Goal: Transaction & Acquisition: Purchase product/service

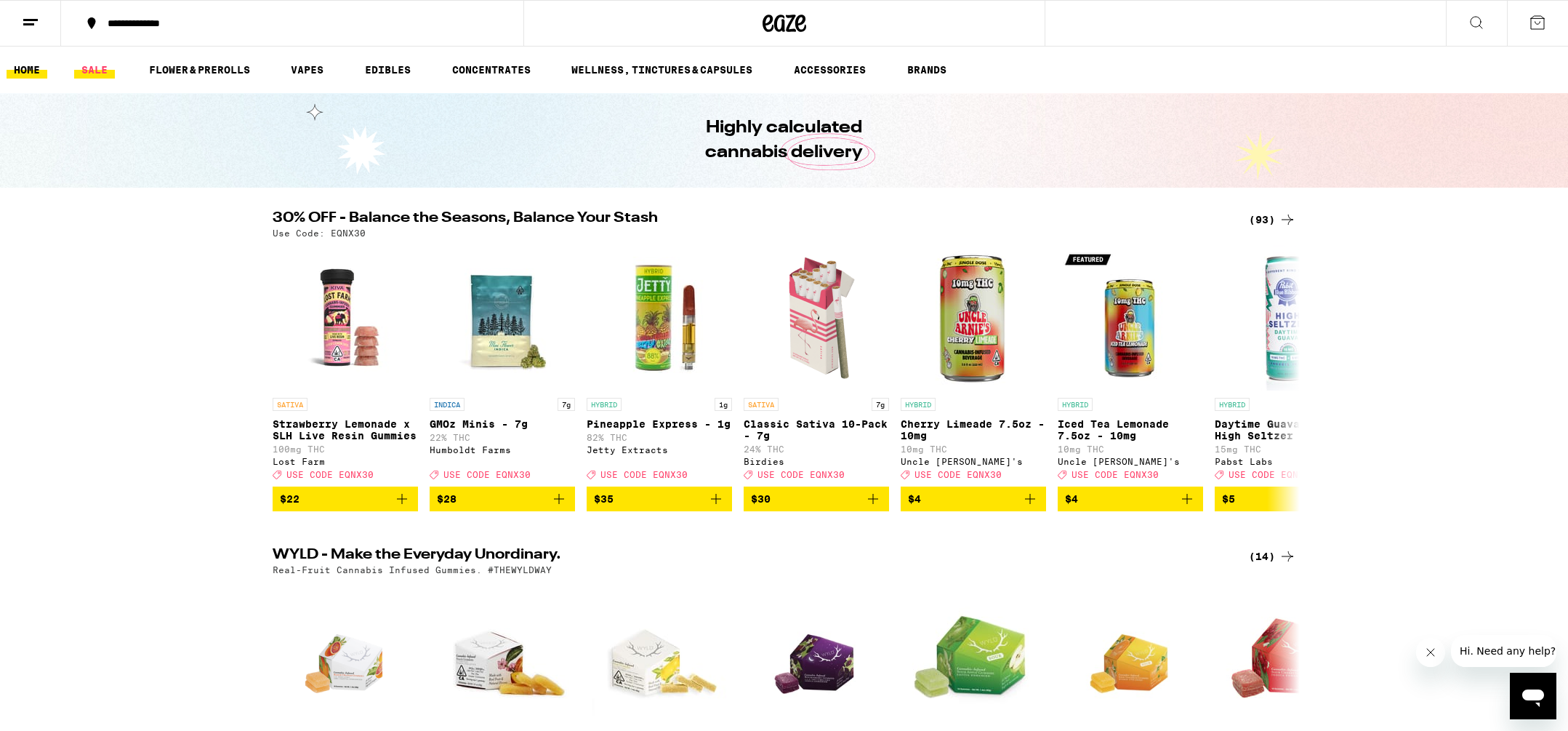
click at [97, 66] on link "SALE" at bounding box center [94, 70] width 41 height 18
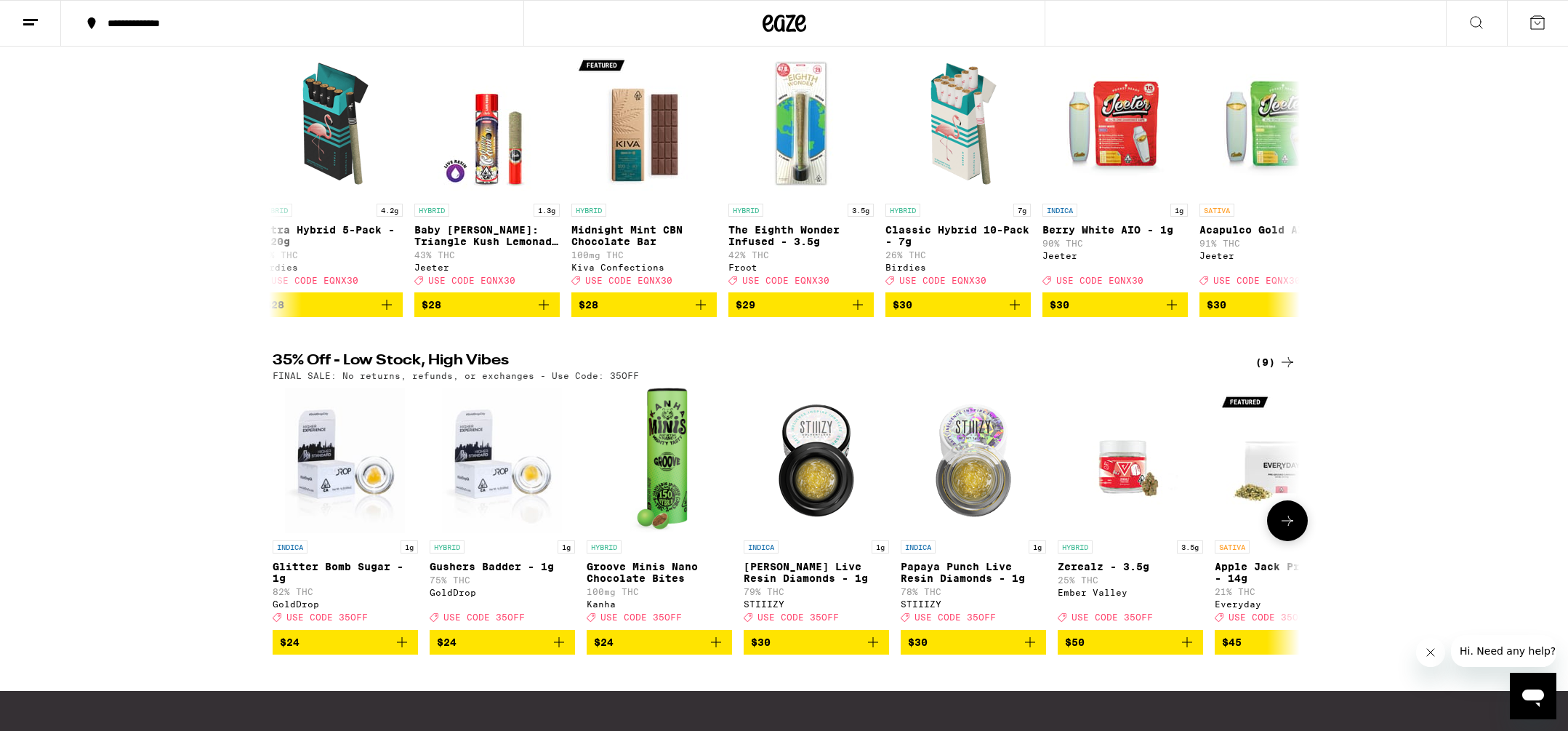
click at [716, 650] on icon "Add to bag" at bounding box center [716, 642] width 18 height 18
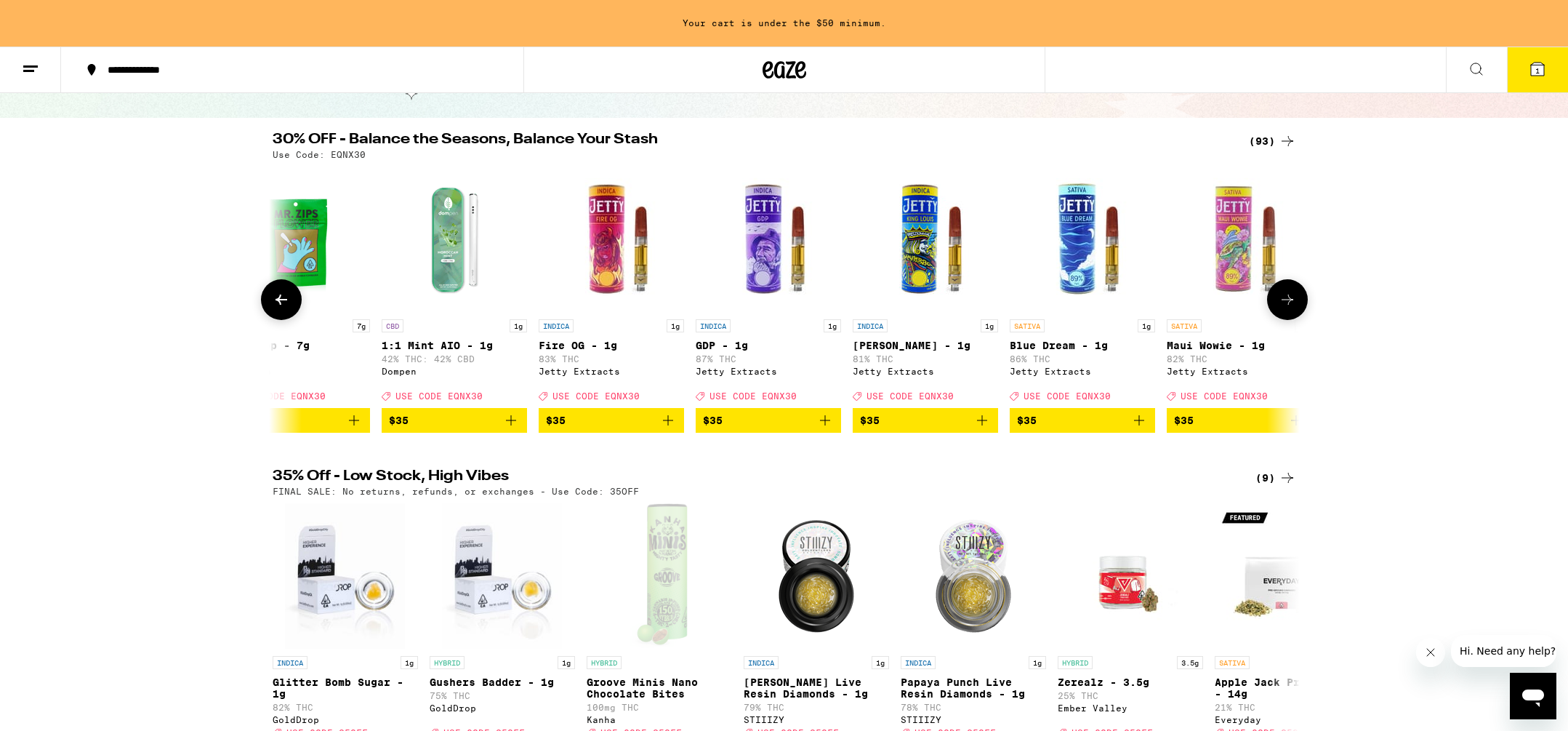
scroll to position [0, 9157]
click at [1262, 143] on div "(93)" at bounding box center [1273, 140] width 48 height 18
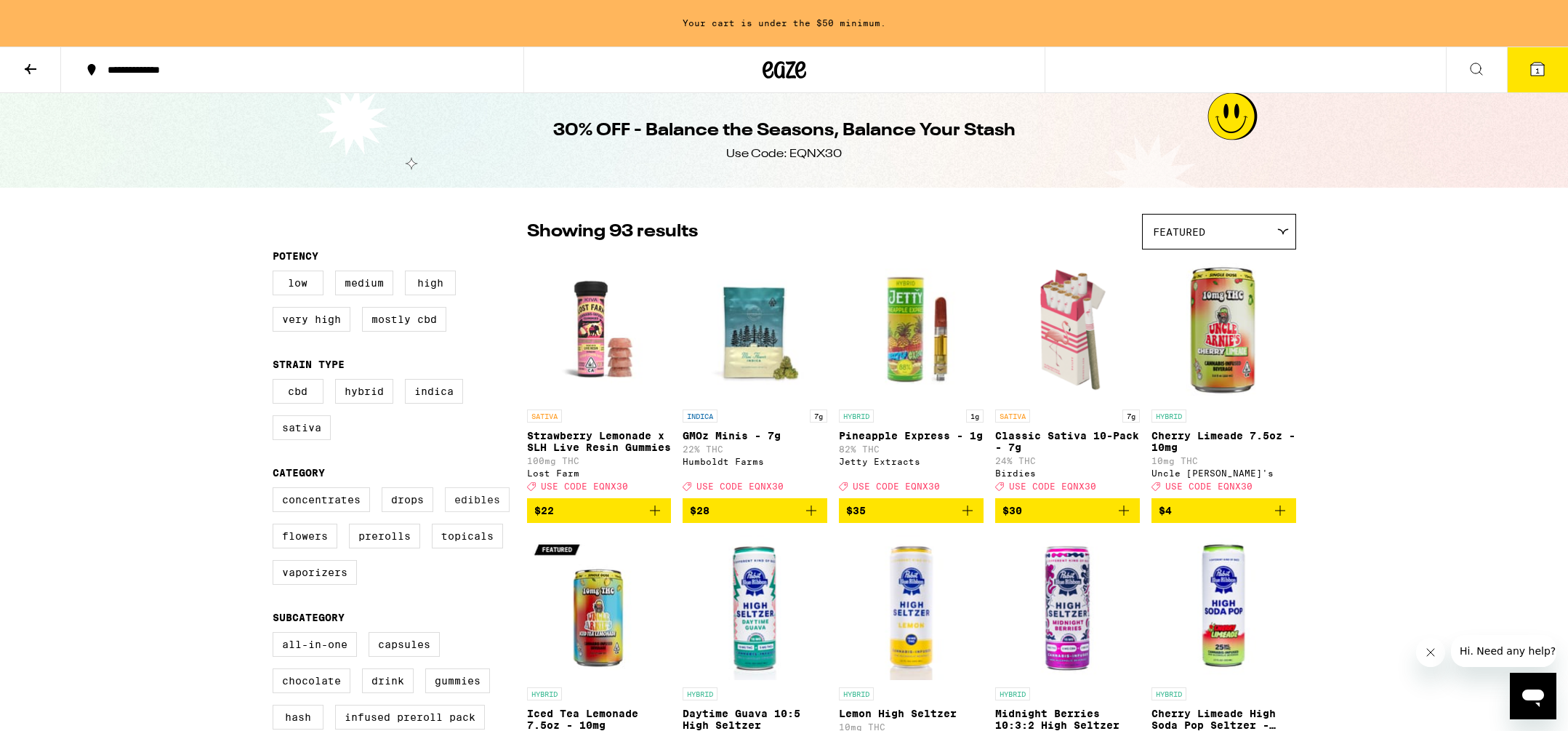
click at [480, 508] on label "Edibles" at bounding box center [477, 499] width 64 height 25
click at [276, 490] on input "Edibles" at bounding box center [275, 489] width 1 height 1
checkbox input "true"
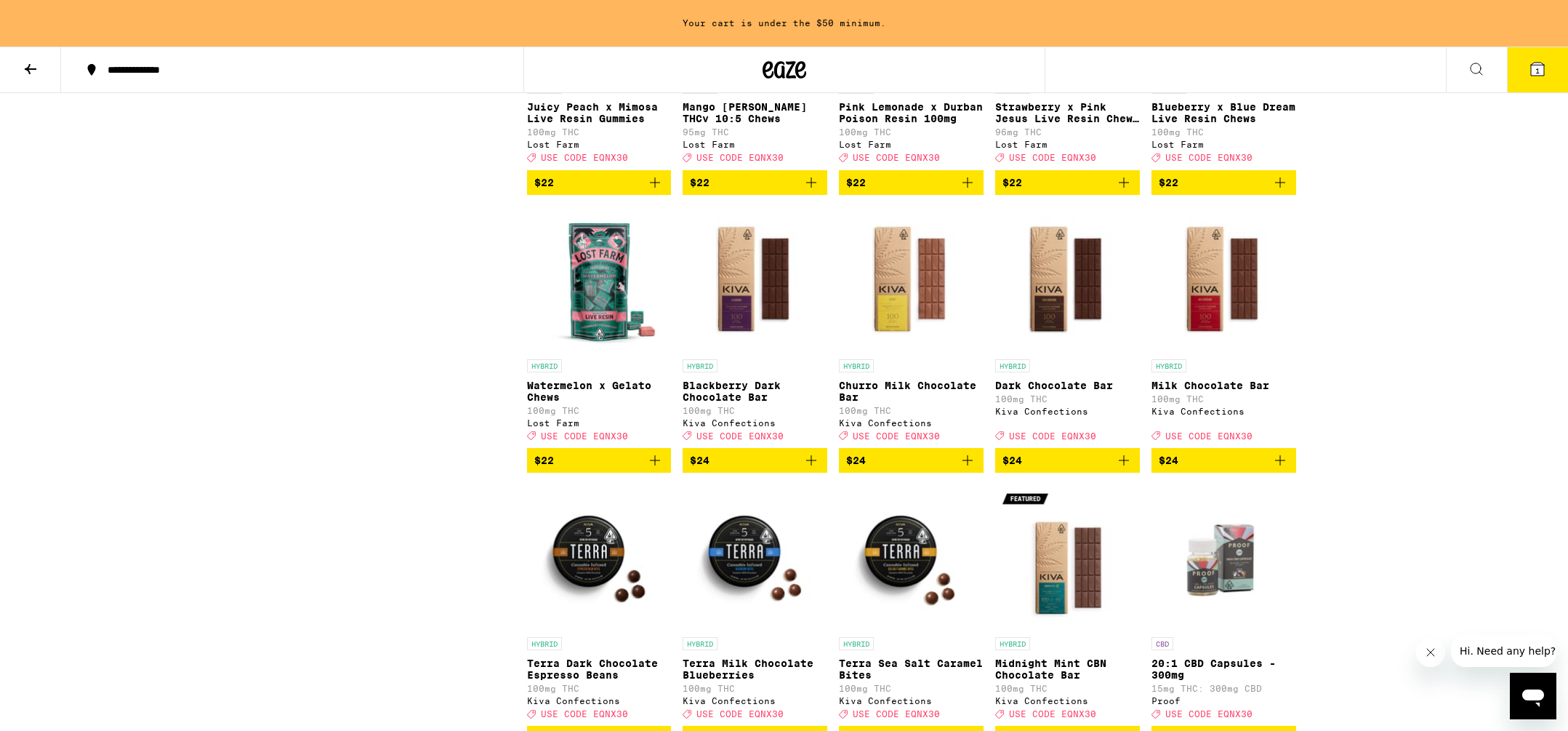
scroll to position [1727, 0]
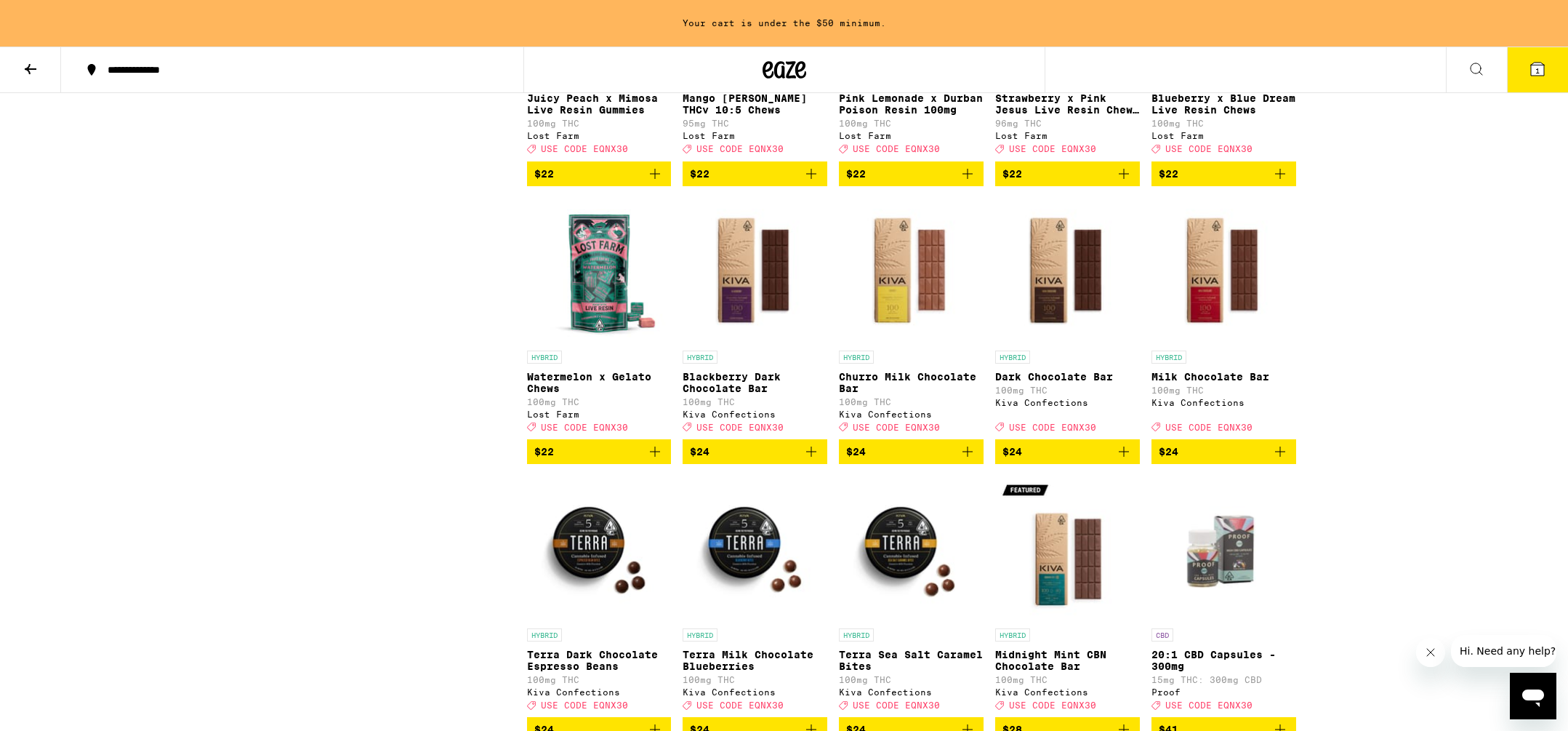
click at [968, 460] on icon "Add to bag" at bounding box center [967, 451] width 18 height 18
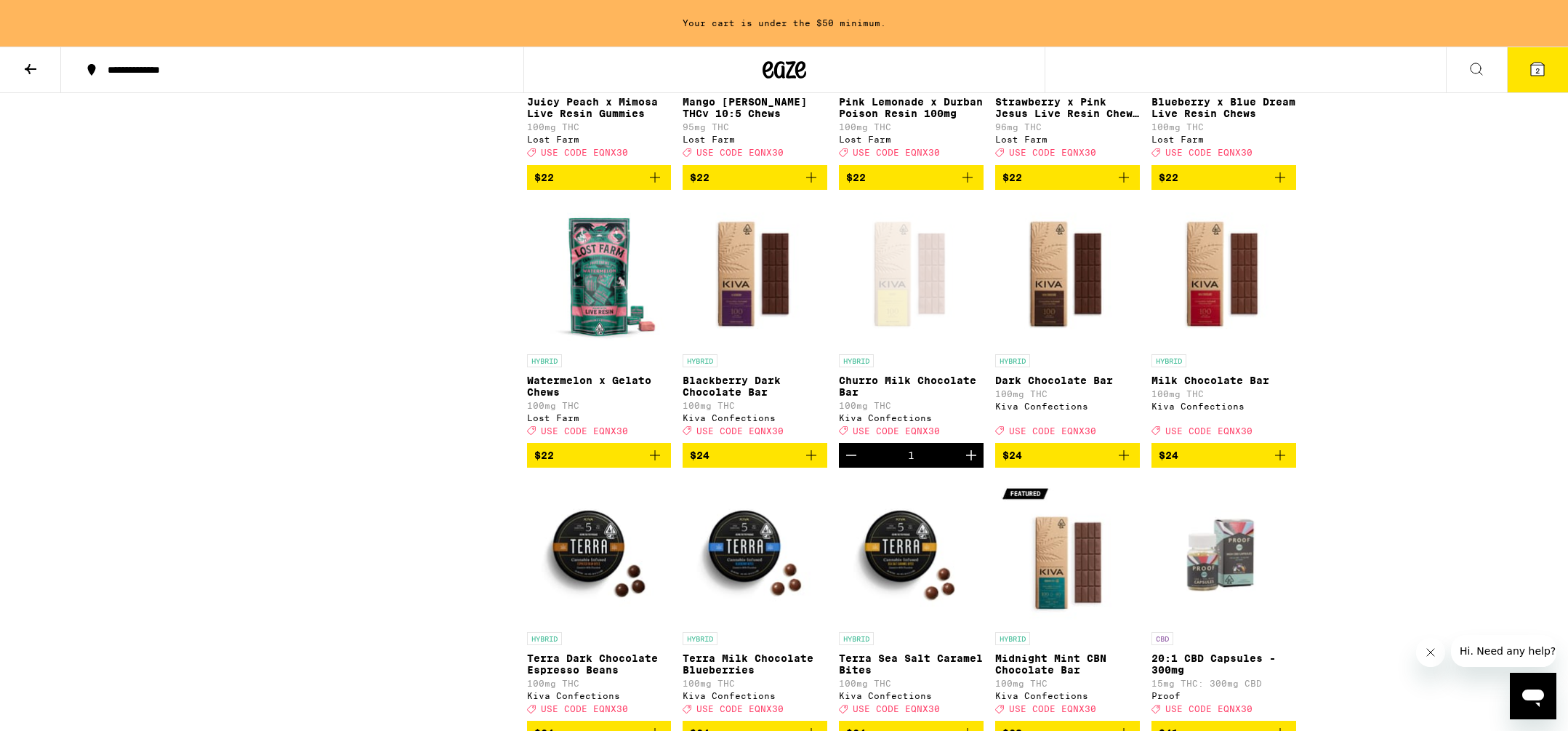
click at [1534, 71] on icon at bounding box center [1537, 69] width 13 height 13
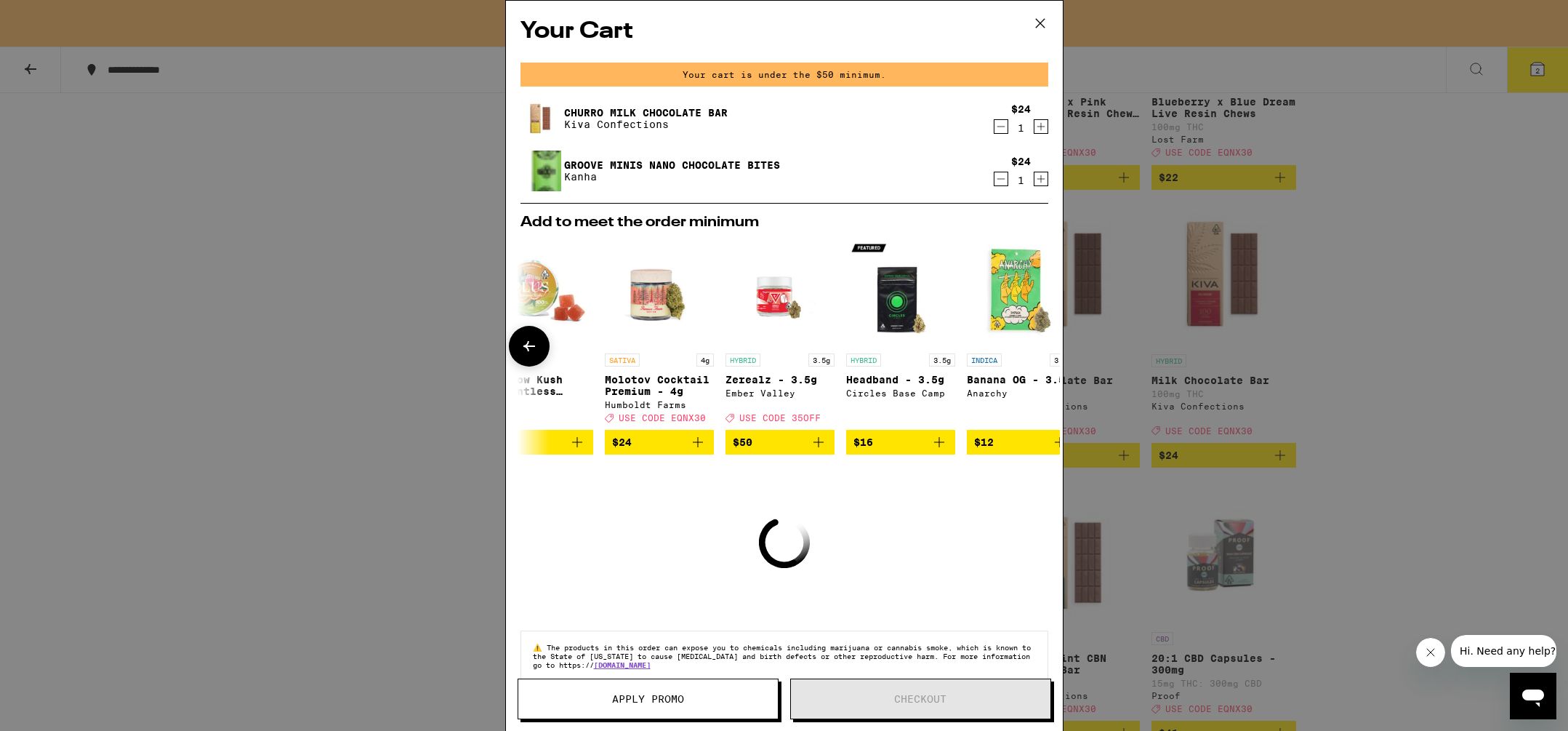
scroll to position [0, 679]
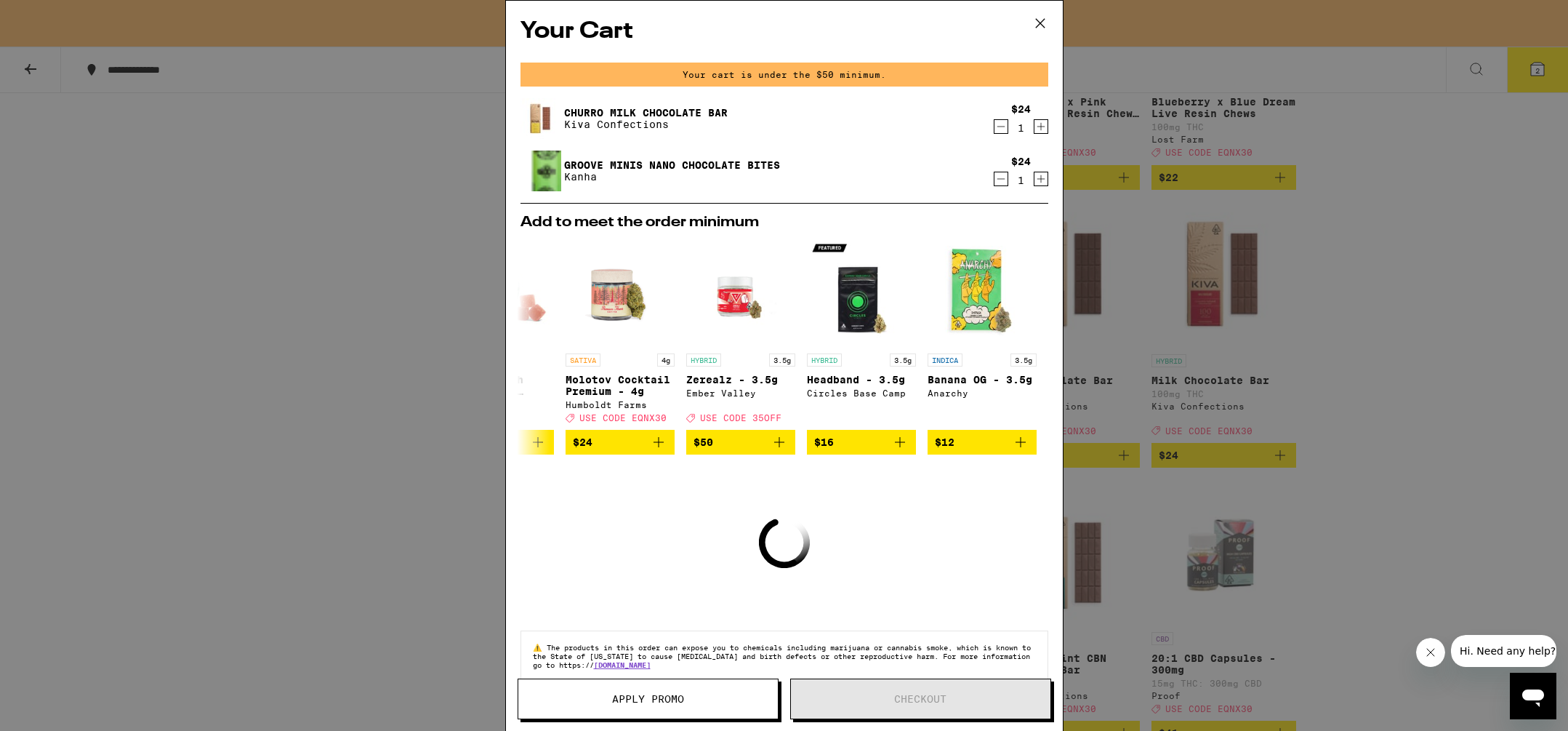
click at [1039, 21] on icon at bounding box center [1039, 23] width 8 height 8
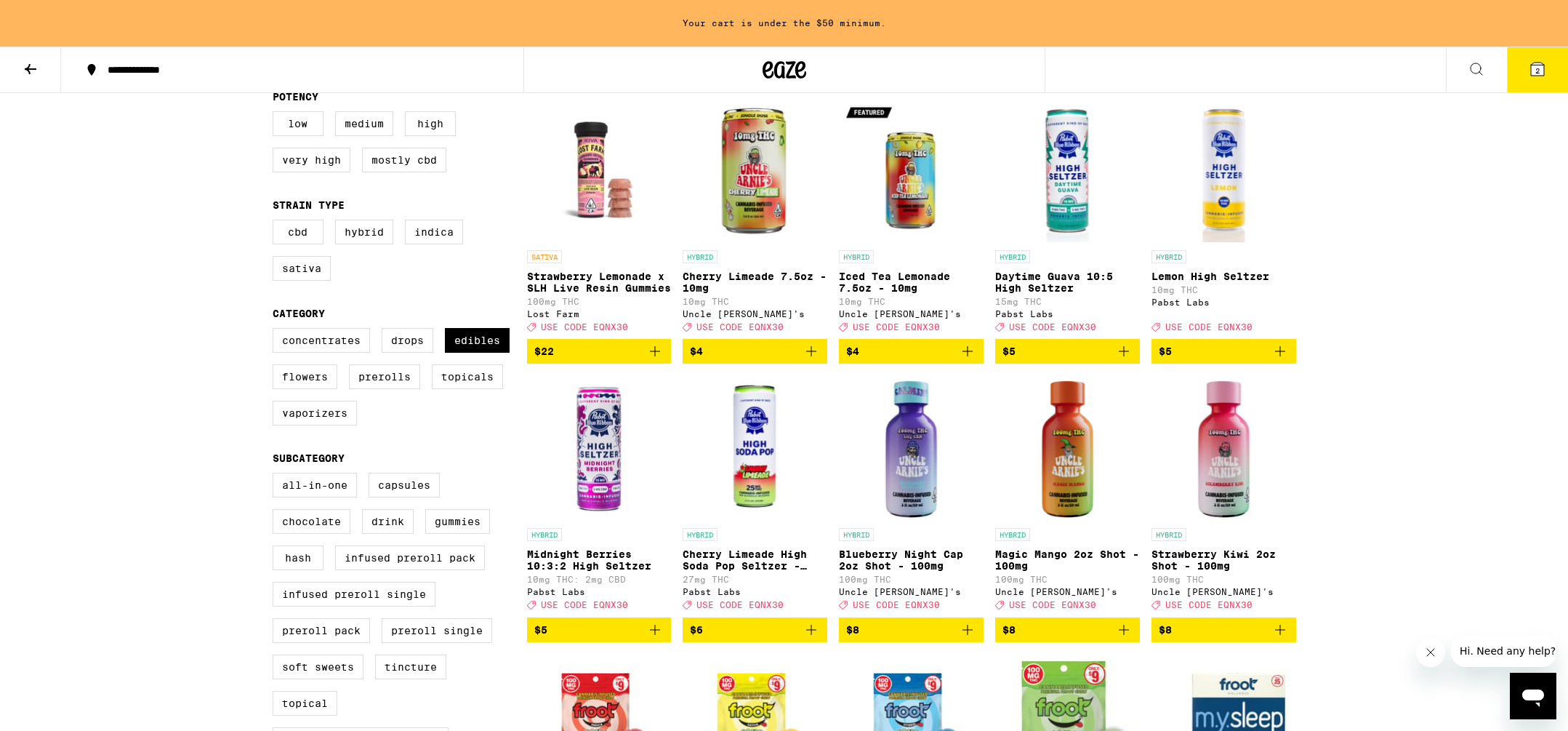
scroll to position [163, 0]
